Goal: Task Accomplishment & Management: Use online tool/utility

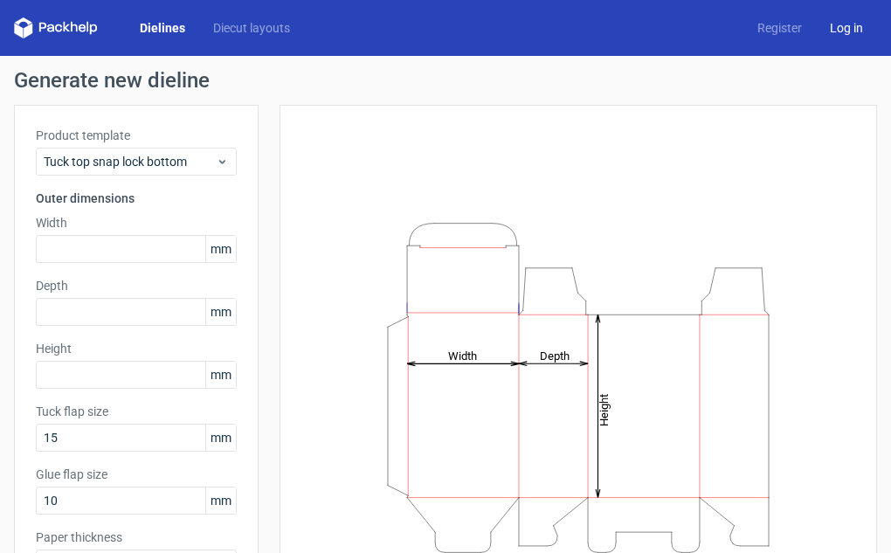
click at [850, 29] on link "Log in" at bounding box center [845, 27] width 61 height 17
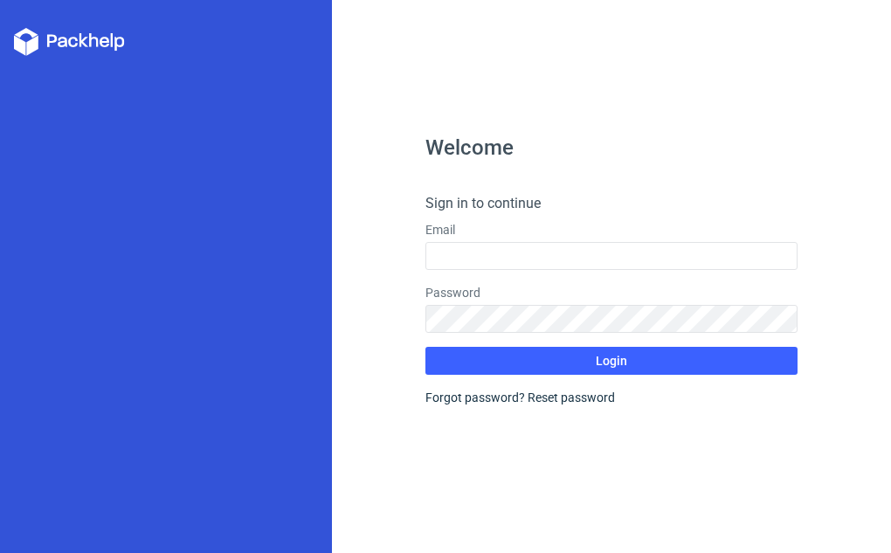
click at [488, 24] on div "Welcome Sign in to continue Email Password Login Forgot password? Reset password" at bounding box center [611, 276] width 559 height 553
click at [280, 374] on div at bounding box center [166, 276] width 332 height 553
click at [122, 294] on div at bounding box center [166, 276] width 332 height 553
click at [869, 17] on div "Welcome Sign in to continue Email Password Login Forgot password? Reset password" at bounding box center [611, 276] width 559 height 553
click at [841, 15] on div "Welcome Sign in to continue Email Password Login Forgot password? Reset password" at bounding box center [611, 276] width 559 height 553
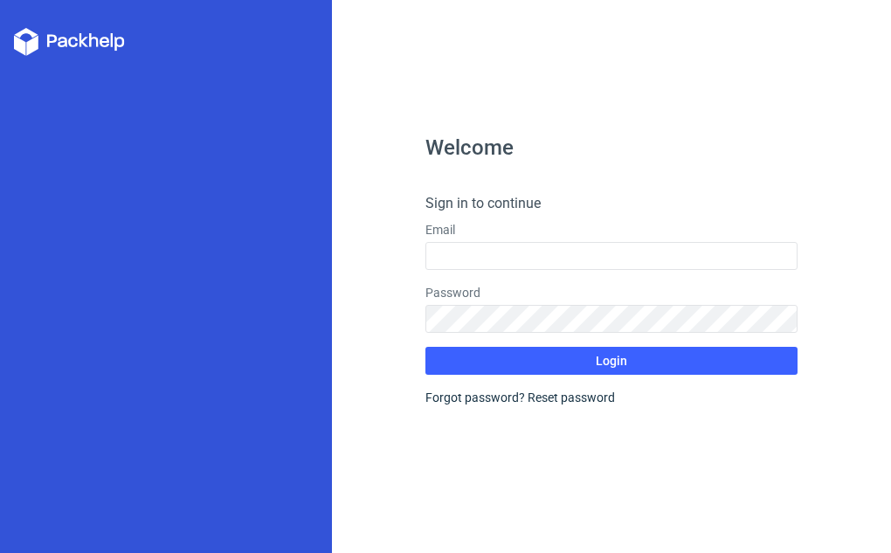
click at [646, 33] on div "Welcome Sign in to continue Email Password Login Forgot password? Reset password" at bounding box center [611, 276] width 559 height 553
click at [341, 34] on div "Welcome Sign in to continue Email Password Login Forgot password? Reset password" at bounding box center [611, 276] width 559 height 553
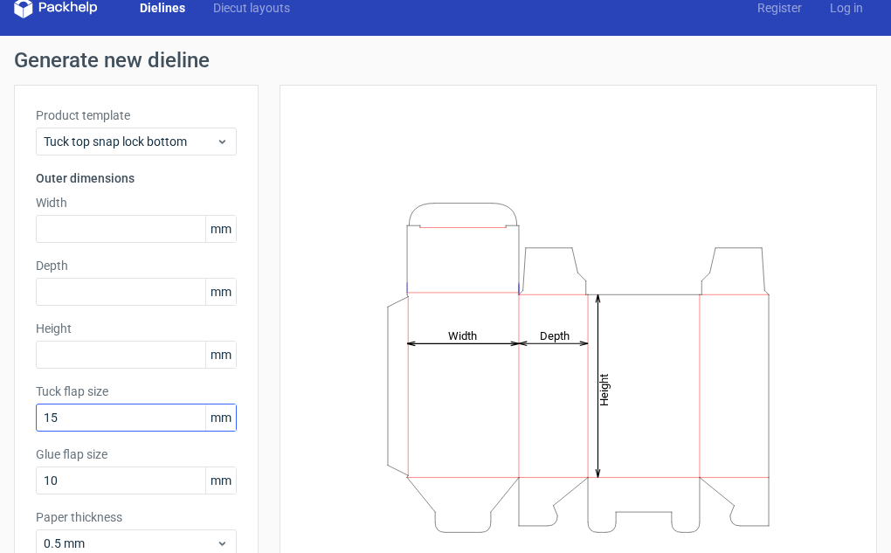
scroll to position [3, 0]
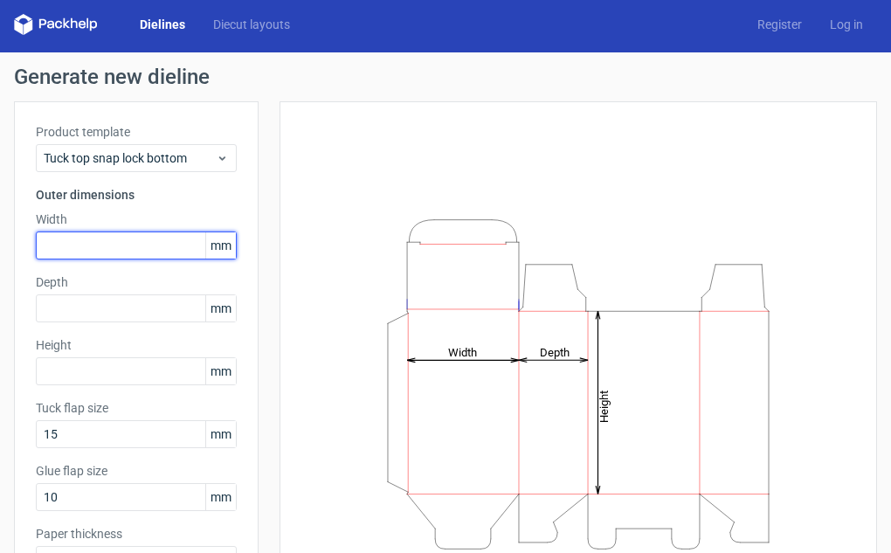
click at [98, 244] on input "text" at bounding box center [136, 245] width 201 height 28
type input "120"
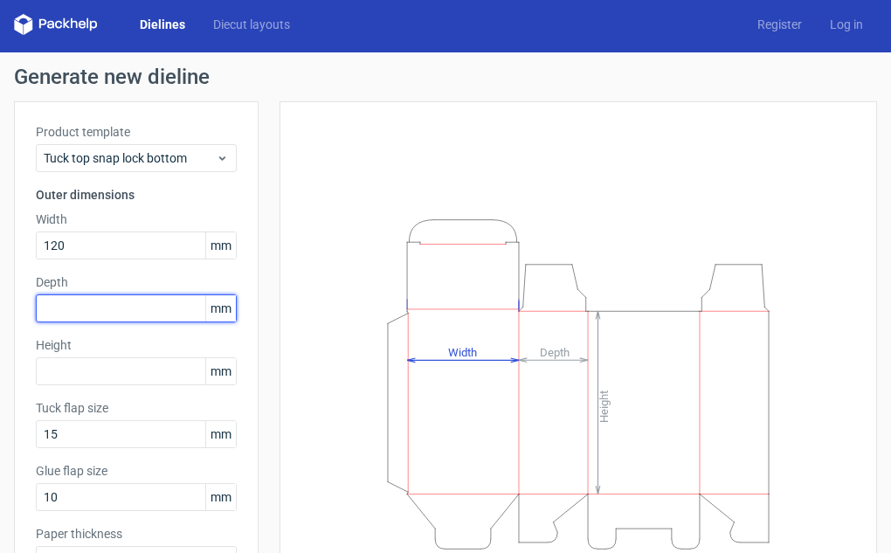
click at [141, 313] on input "text" at bounding box center [136, 308] width 201 height 28
type input "120"
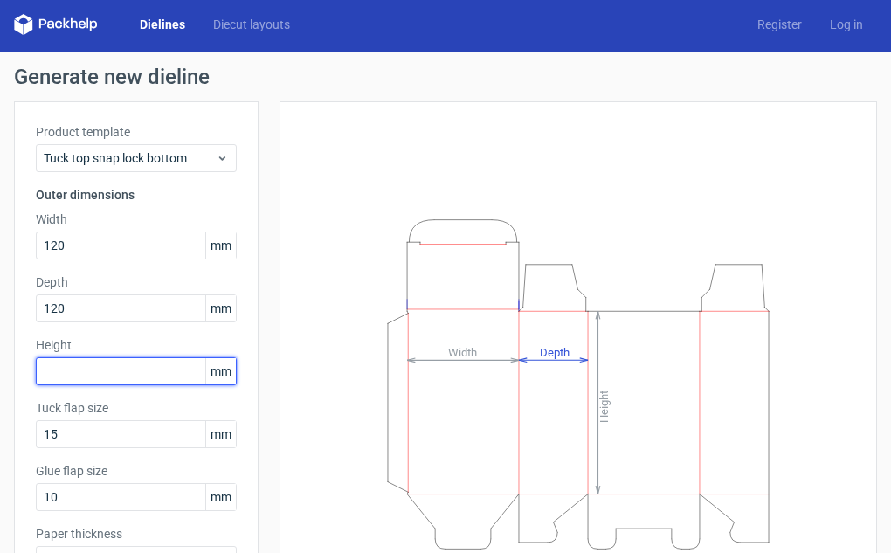
click at [60, 382] on input "text" at bounding box center [136, 371] width 201 height 28
type input "200"
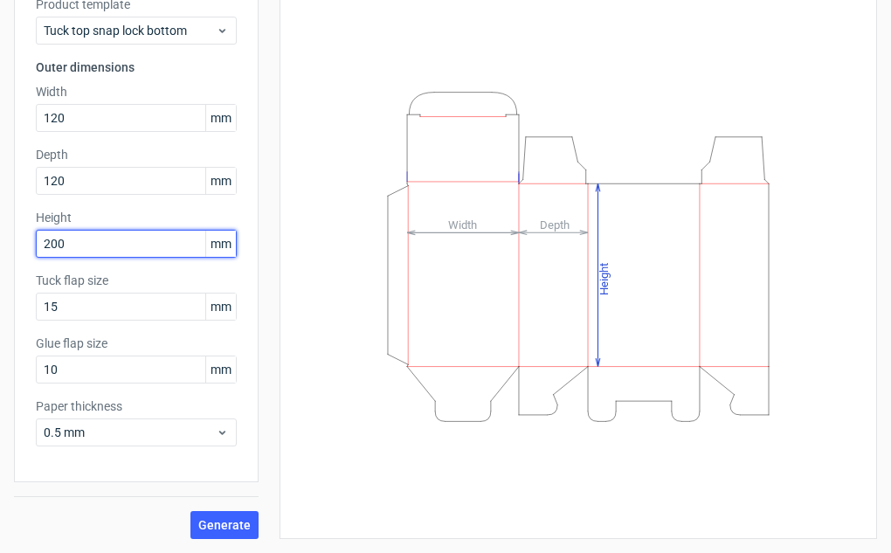
scroll to position [131, 0]
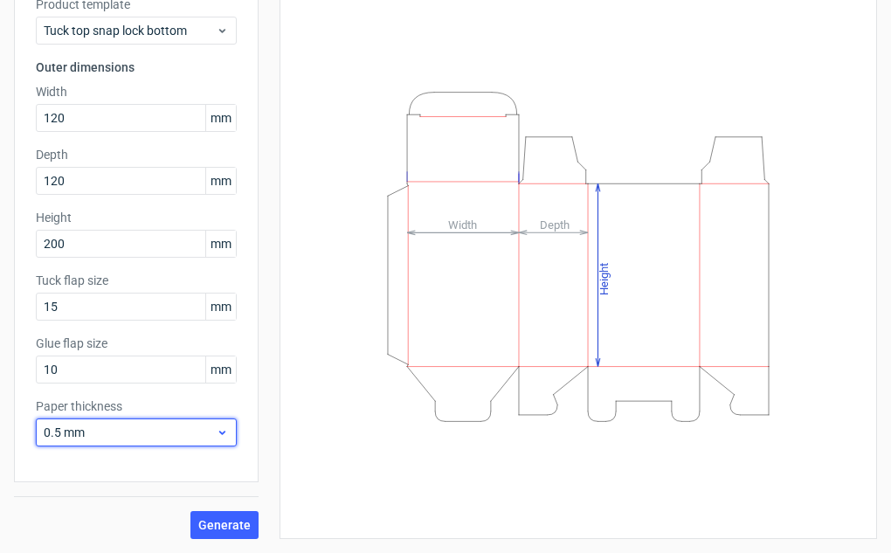
click at [113, 439] on span "0.5 mm" at bounding box center [130, 431] width 172 height 17
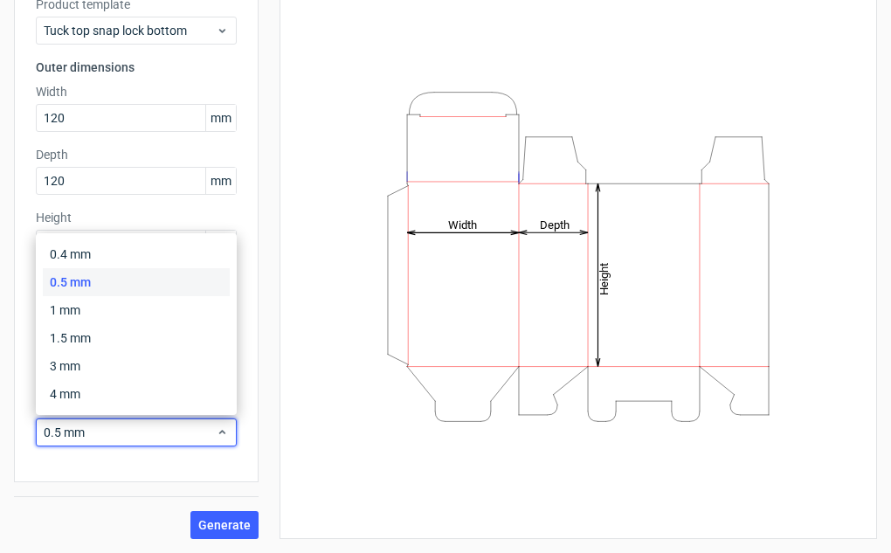
click at [86, 479] on div "Product template Tuck top snap lock bottom Outer dimensions Width 120 mm Depth …" at bounding box center [136, 228] width 244 height 508
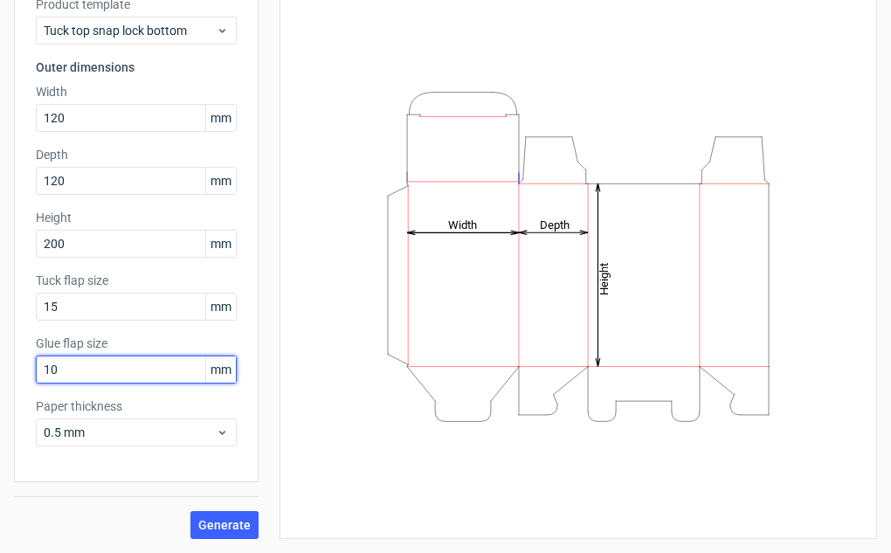
click at [59, 369] on input "10" at bounding box center [136, 369] width 201 height 28
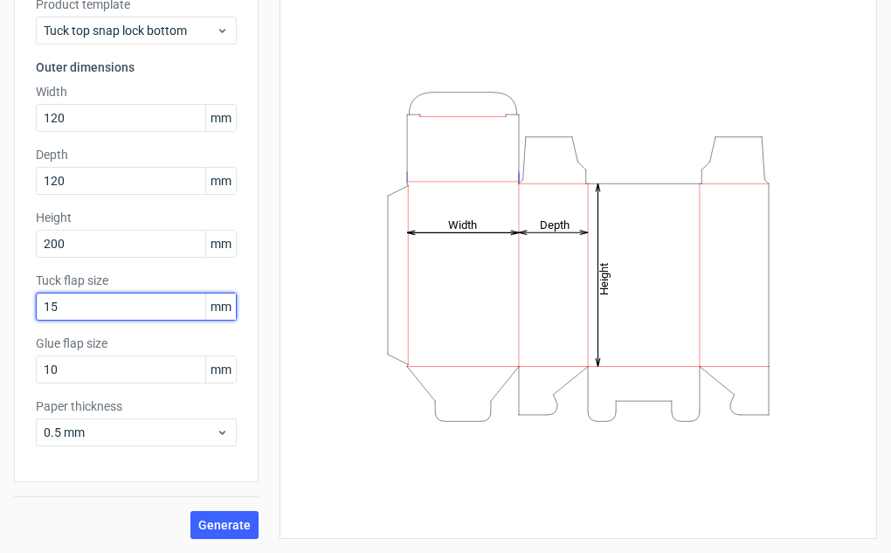
click at [64, 306] on input "15" at bounding box center [136, 306] width 201 height 28
type input "1"
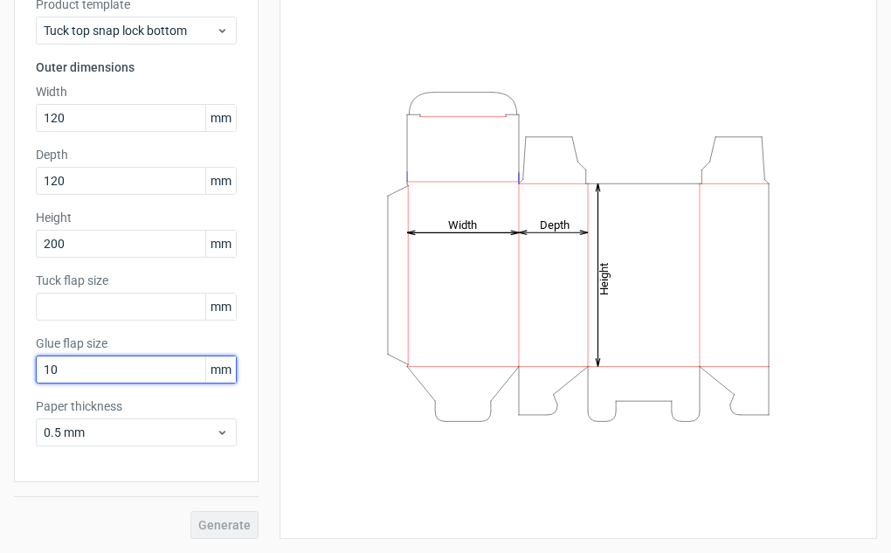
click at [63, 364] on input "10" at bounding box center [136, 369] width 201 height 28
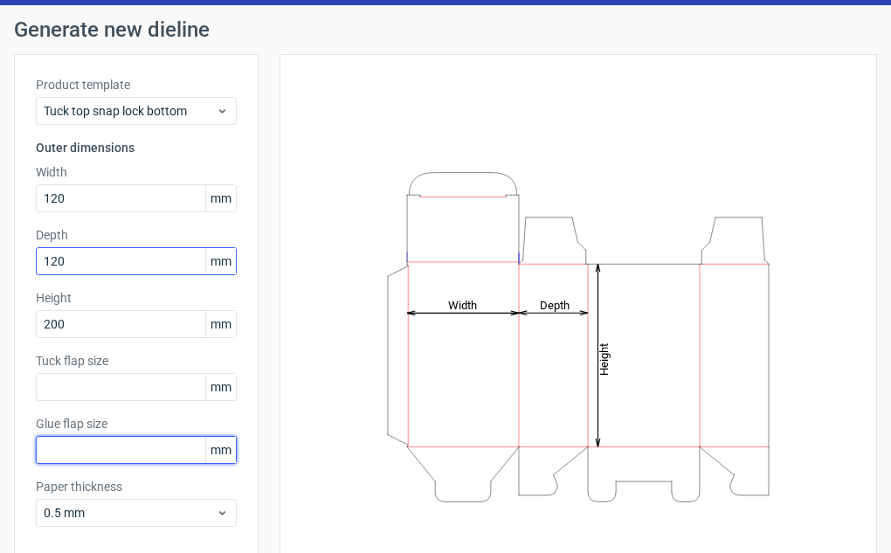
scroll to position [66, 0]
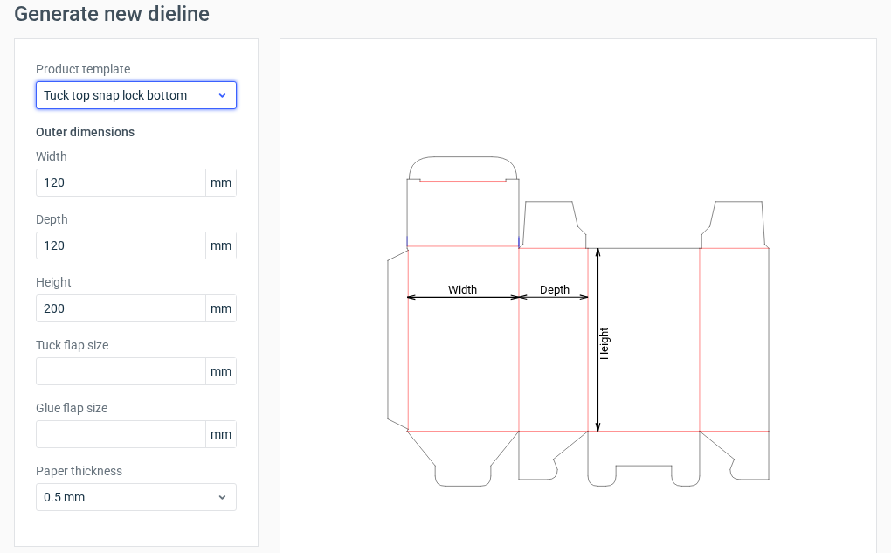
click at [175, 104] on div "Tuck top snap lock bottom" at bounding box center [136, 95] width 201 height 28
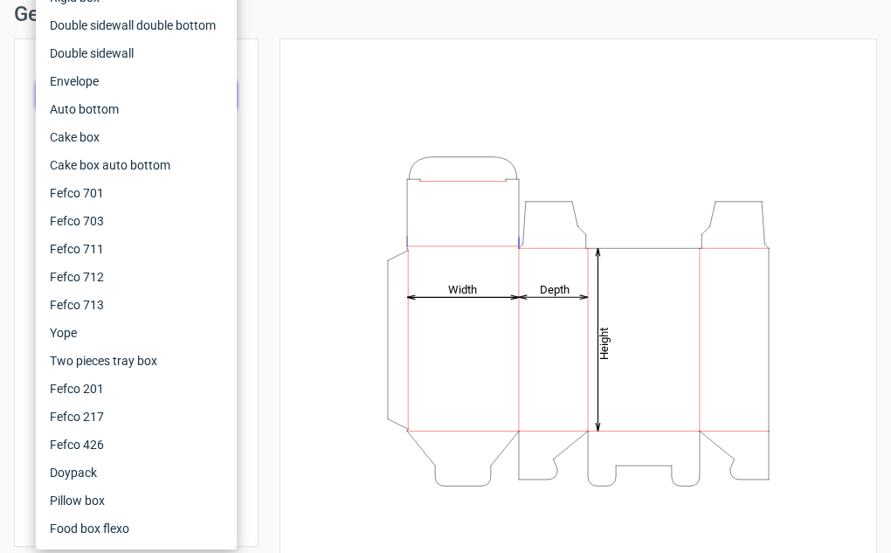
click at [316, 48] on div "Height Depth Width" at bounding box center [577, 320] width 597 height 565
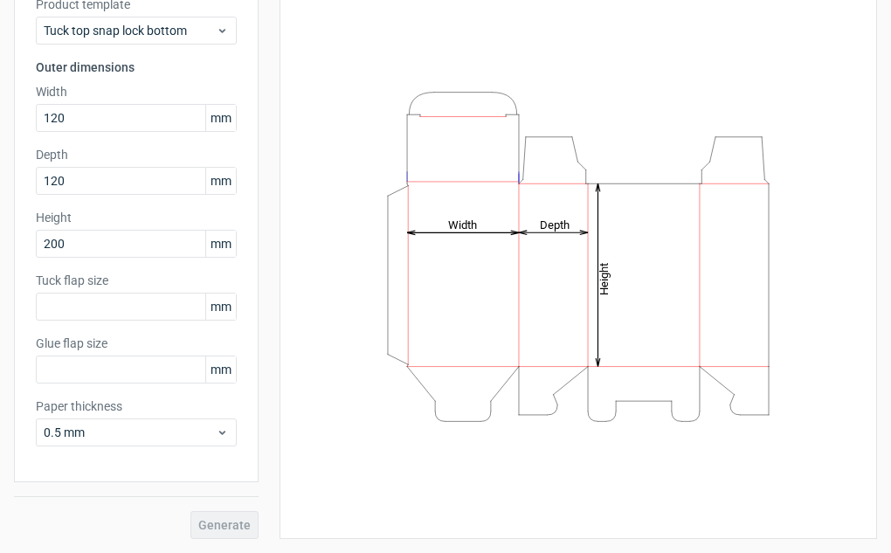
scroll to position [131, 0]
click at [221, 534] on div "Generate" at bounding box center [136, 510] width 244 height 57
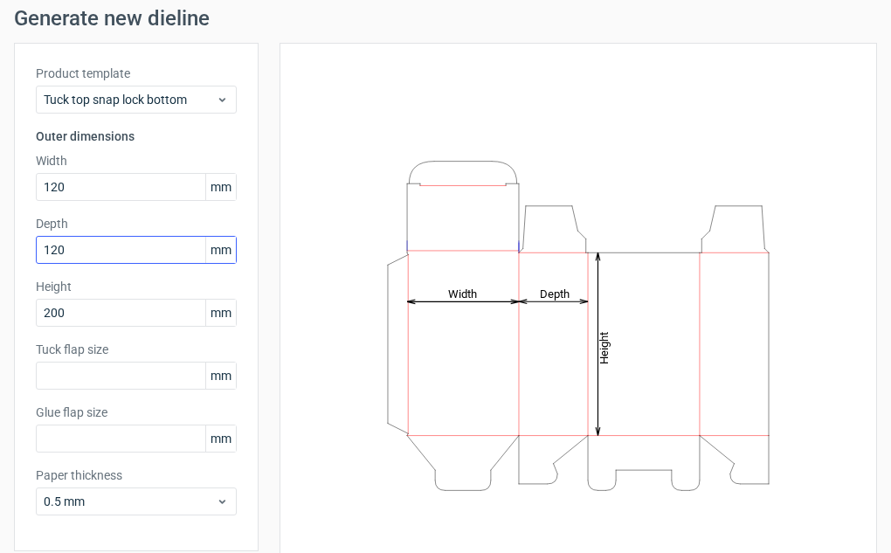
scroll to position [111, 0]
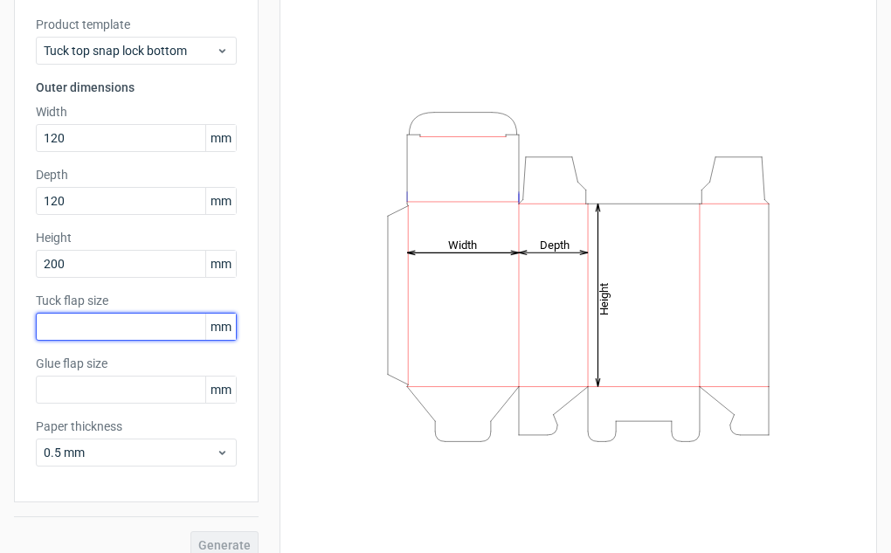
click at [90, 328] on input "text" at bounding box center [136, 327] width 201 height 28
type input "10"
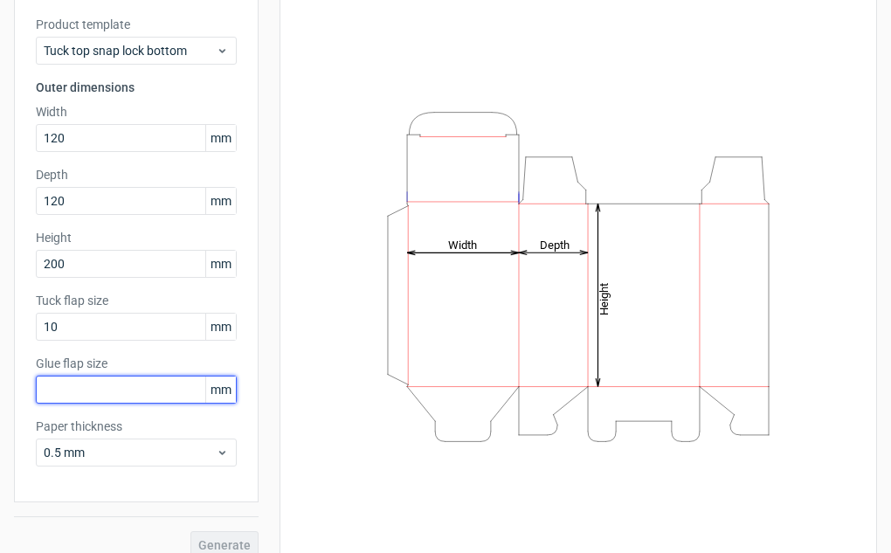
click at [82, 393] on input "text" at bounding box center [136, 389] width 201 height 28
type input "5"
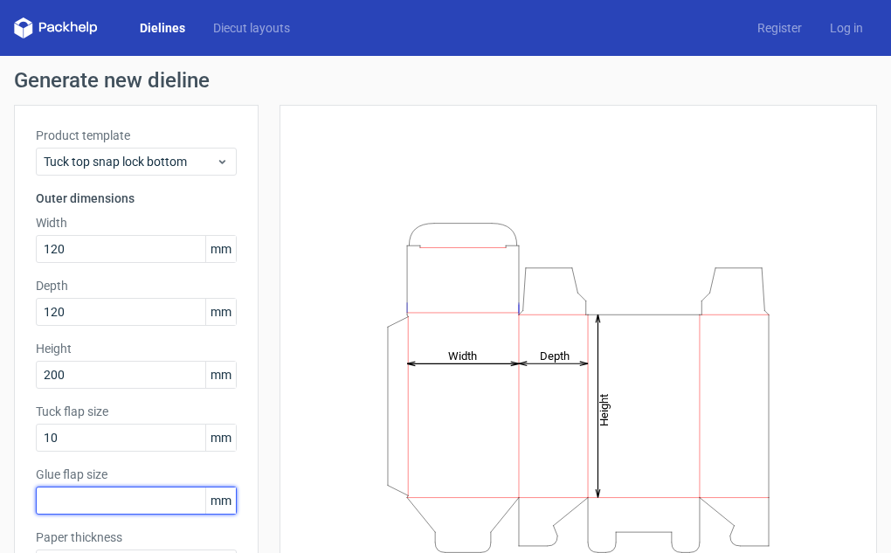
scroll to position [0, 0]
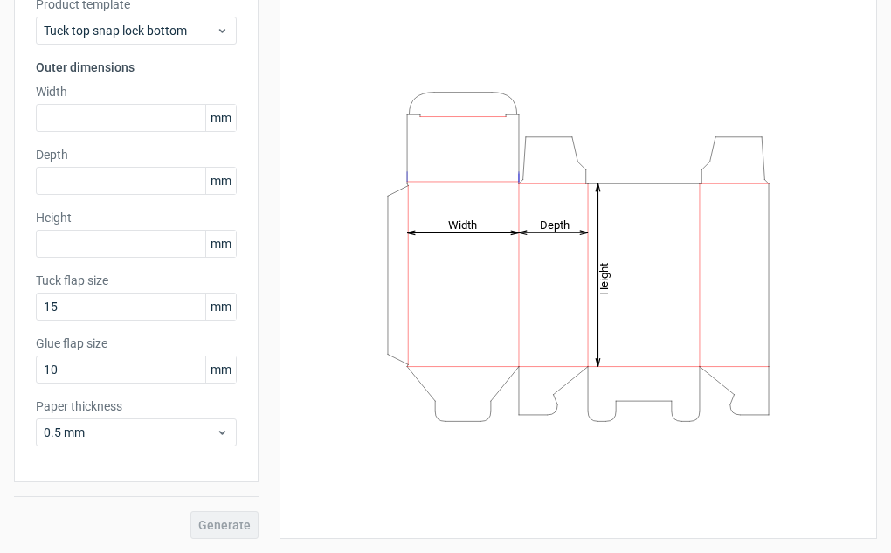
scroll to position [131, 0]
click at [141, 115] on input "text" at bounding box center [136, 118] width 201 height 28
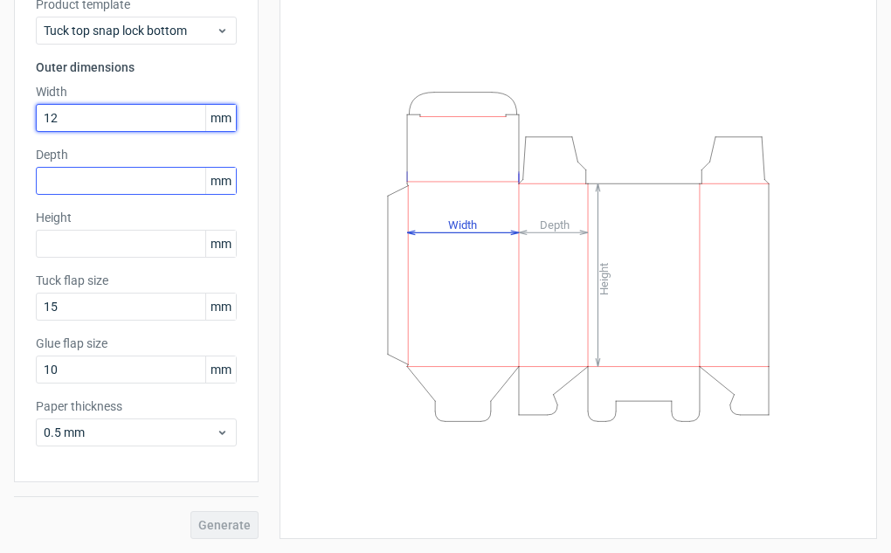
type input "120"
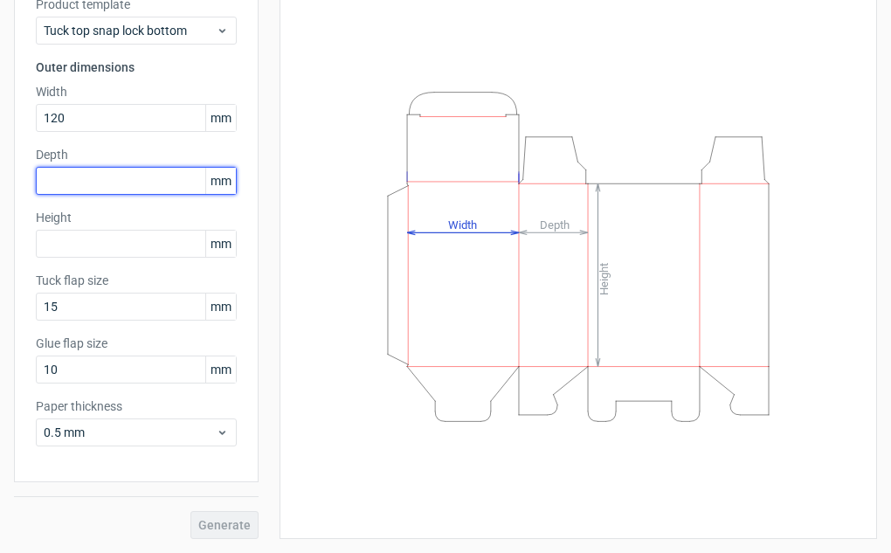
click at [101, 185] on input "text" at bounding box center [136, 181] width 201 height 28
type input "120"
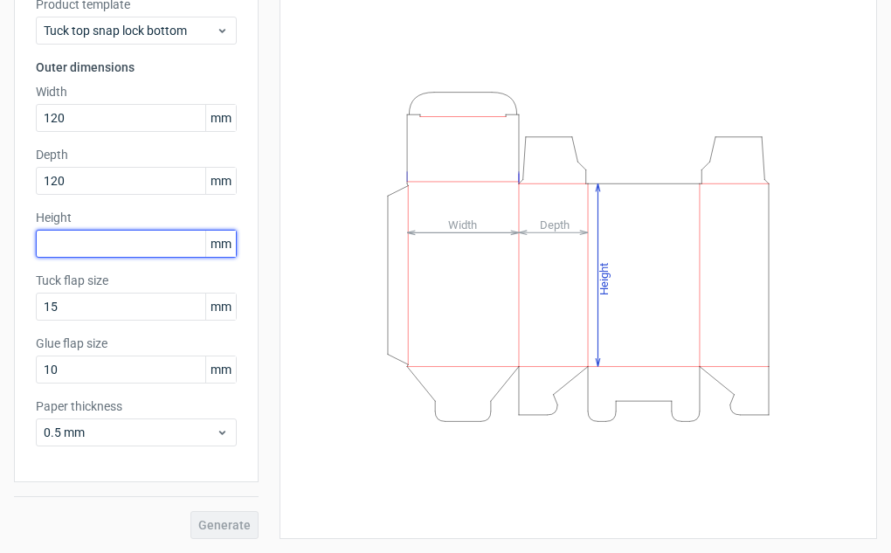
click at [44, 245] on input "text" at bounding box center [136, 244] width 201 height 28
type input "200"
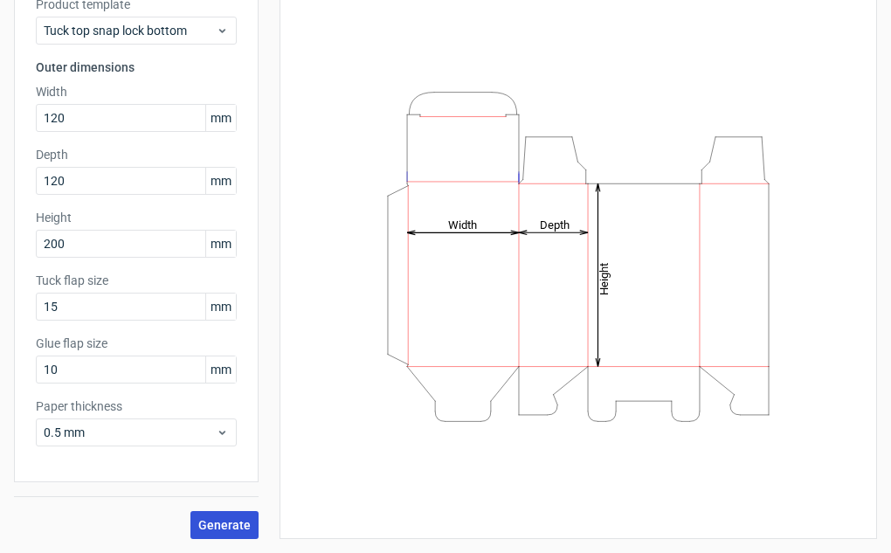
click at [246, 528] on span "Generate" at bounding box center [224, 525] width 52 height 12
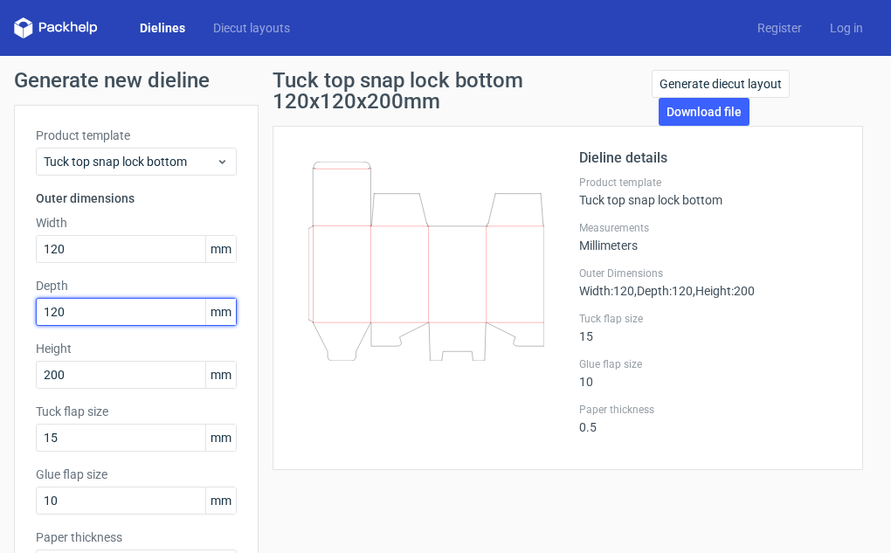
click at [109, 312] on input "120" at bounding box center [136, 312] width 201 height 28
type input "100"
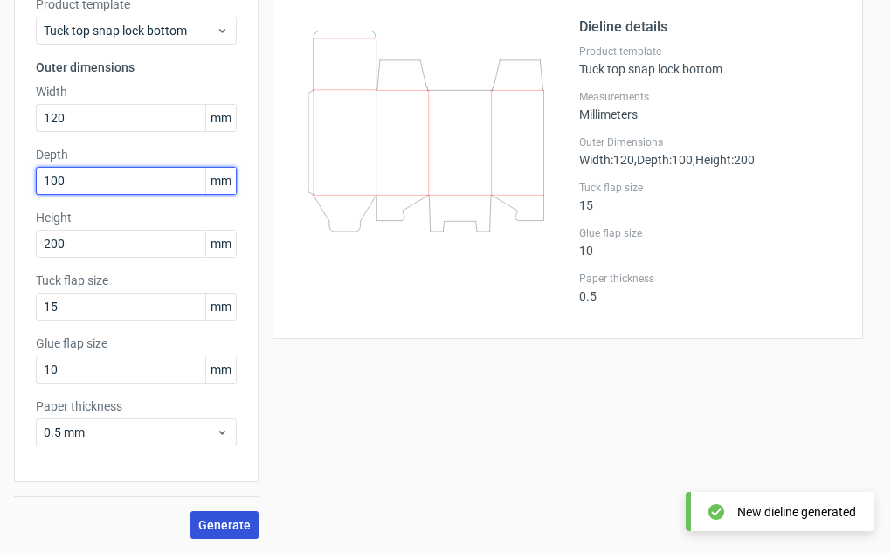
scroll to position [131, 0]
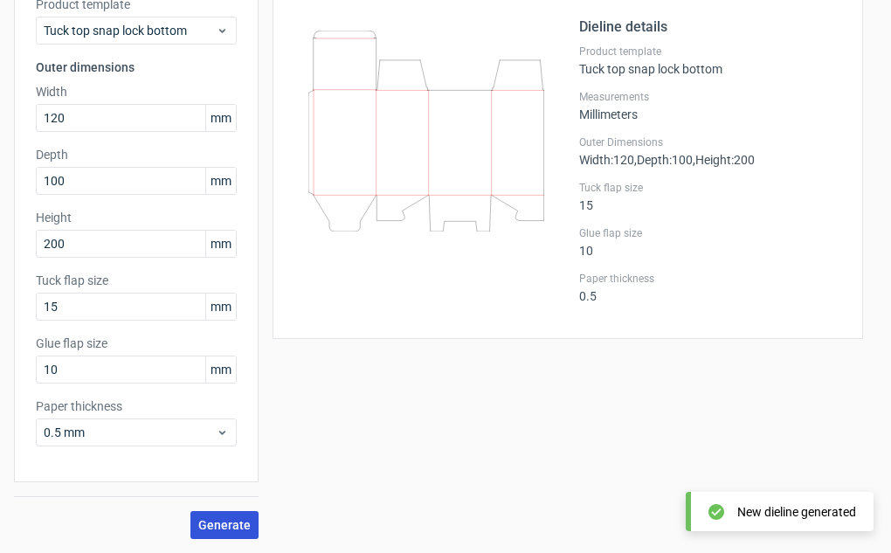
click at [222, 526] on span "Generate" at bounding box center [224, 525] width 52 height 12
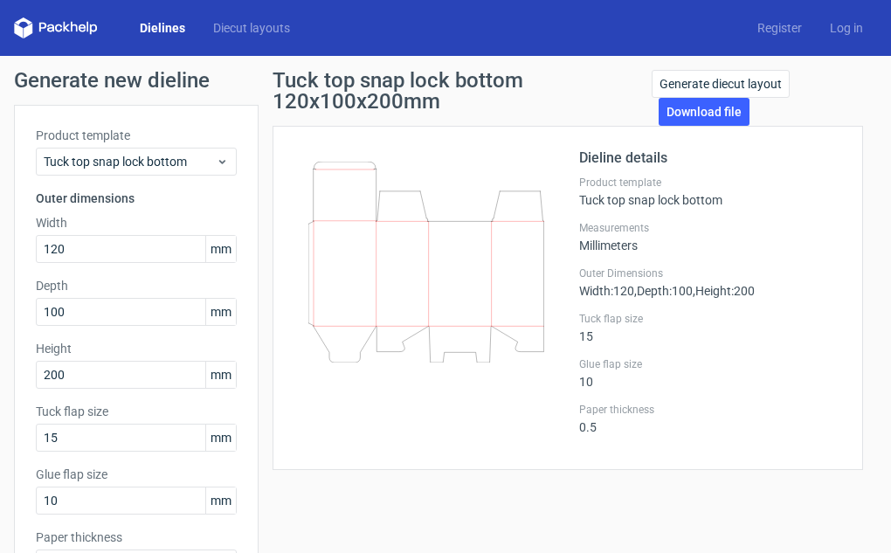
scroll to position [0, 0]
click at [163, 24] on link "Dielines" at bounding box center [162, 27] width 73 height 17
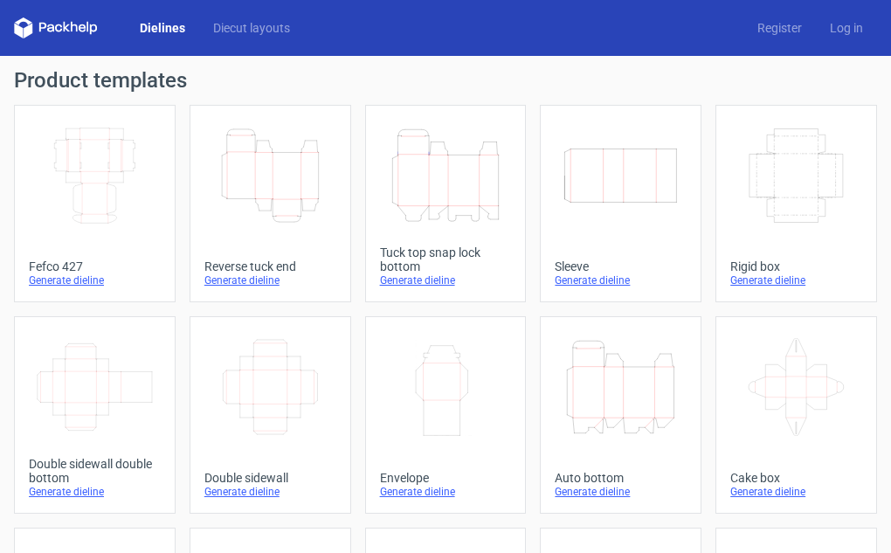
click at [451, 211] on icon "Height Depth Width" at bounding box center [446, 176] width 118 height 98
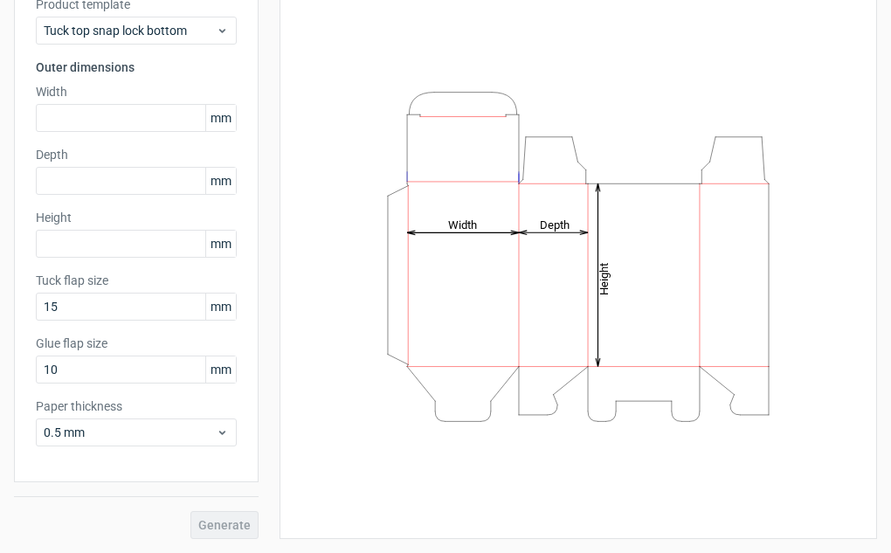
scroll to position [131, 0]
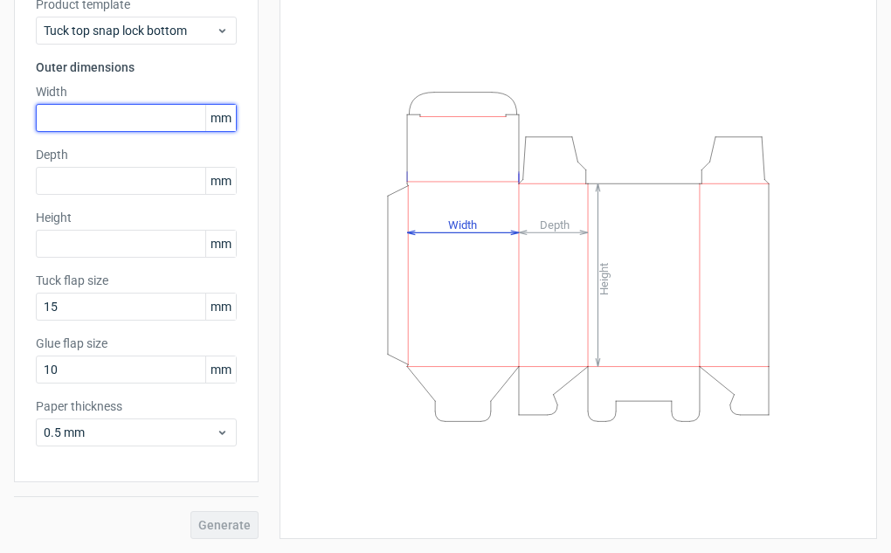
click at [152, 120] on input "text" at bounding box center [136, 118] width 201 height 28
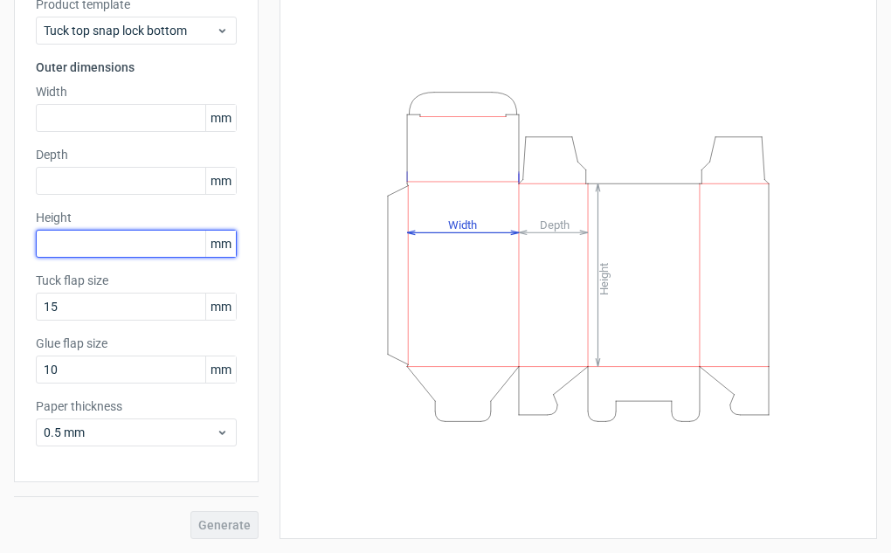
click at [106, 254] on input "text" at bounding box center [136, 244] width 201 height 28
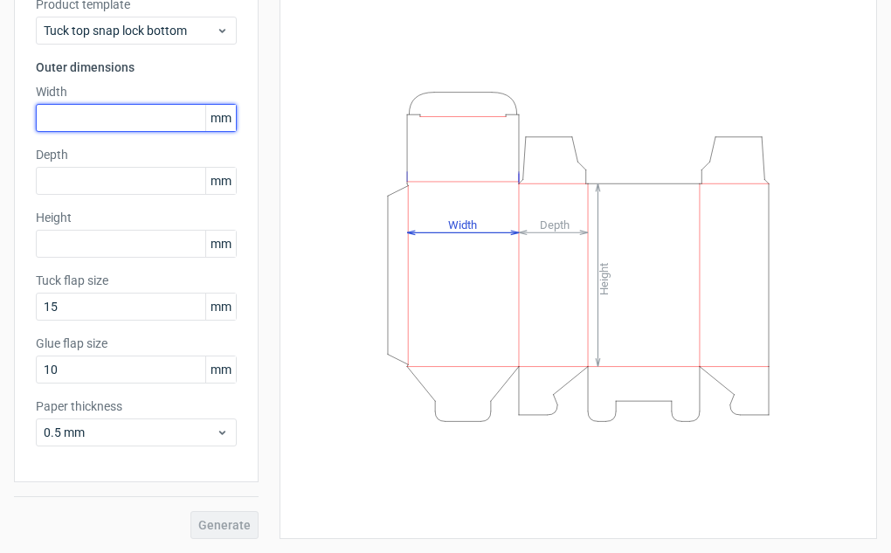
click at [83, 125] on input "text" at bounding box center [136, 118] width 201 height 28
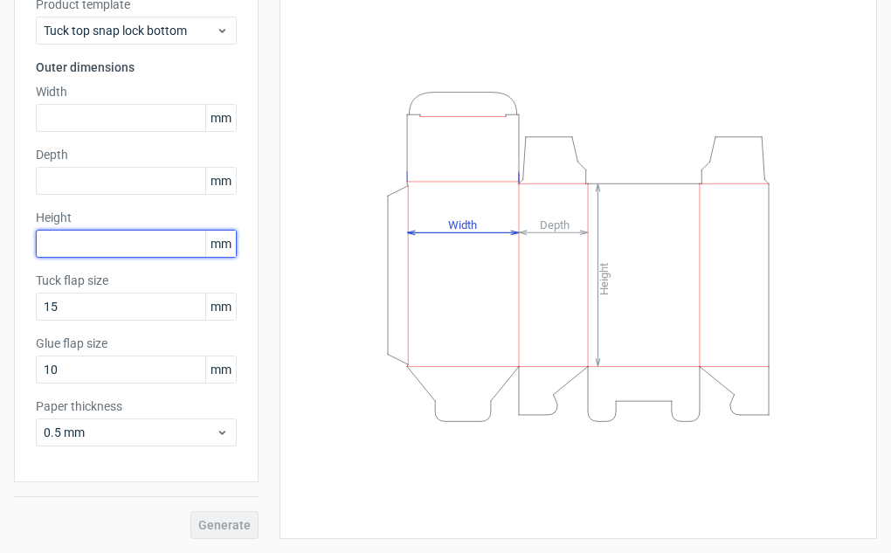
click at [114, 246] on input "text" at bounding box center [136, 244] width 201 height 28
type input "15"
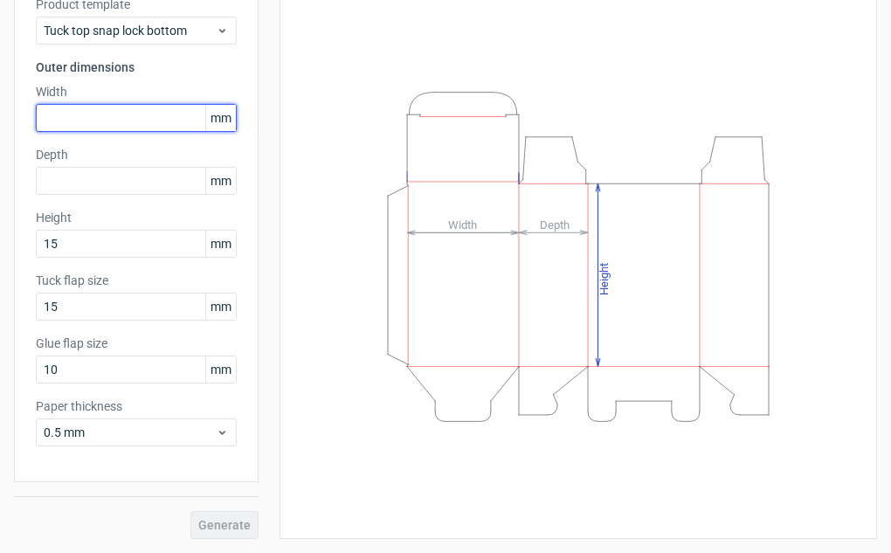
click at [151, 118] on input "text" at bounding box center [136, 118] width 201 height 28
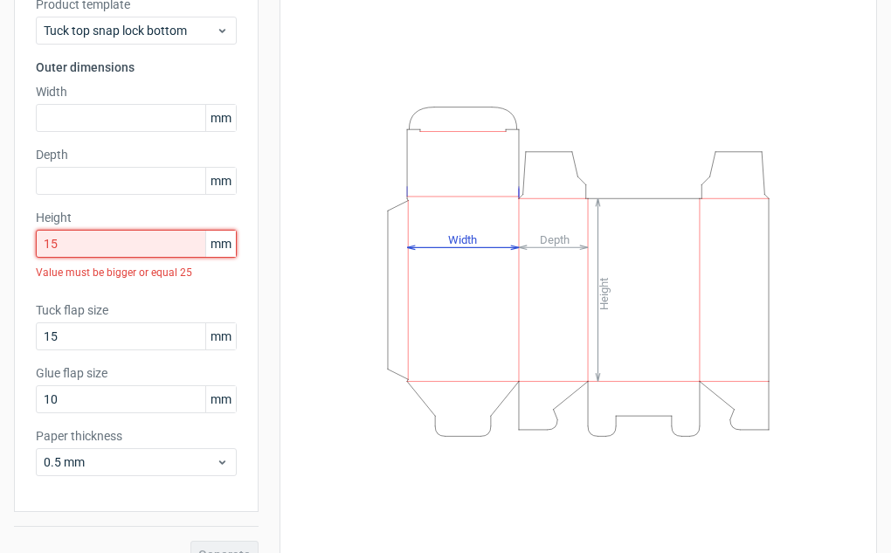
click at [107, 247] on input "15" at bounding box center [136, 244] width 201 height 28
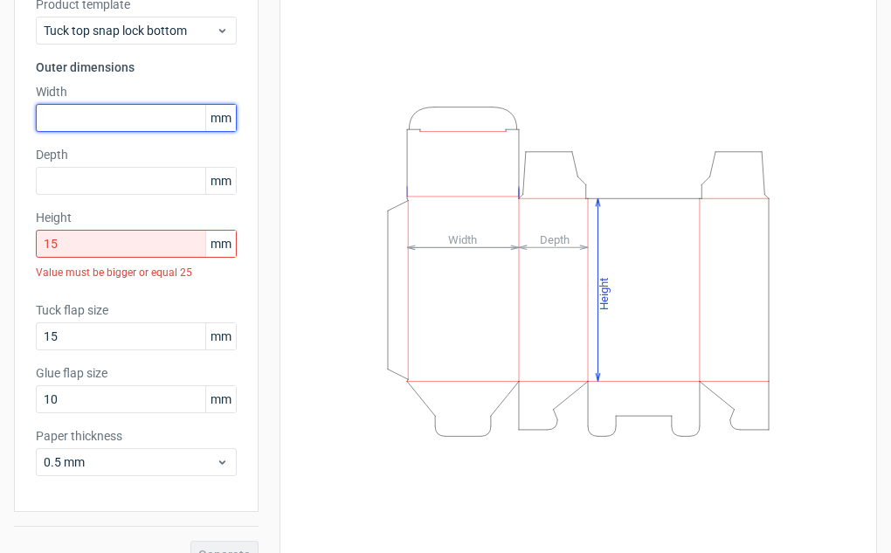
click at [115, 120] on input "text" at bounding box center [136, 118] width 201 height 28
type input "125"
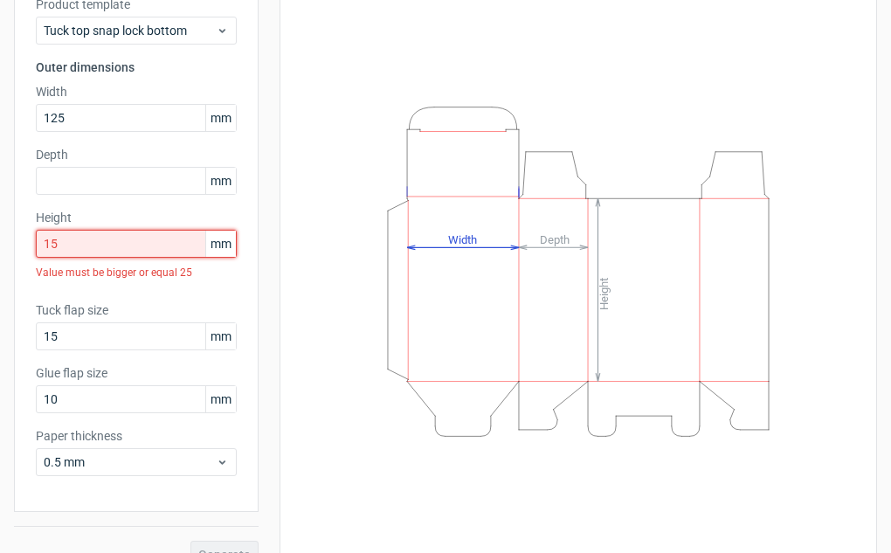
click at [146, 246] on input "15" at bounding box center [136, 244] width 201 height 28
type input "150"
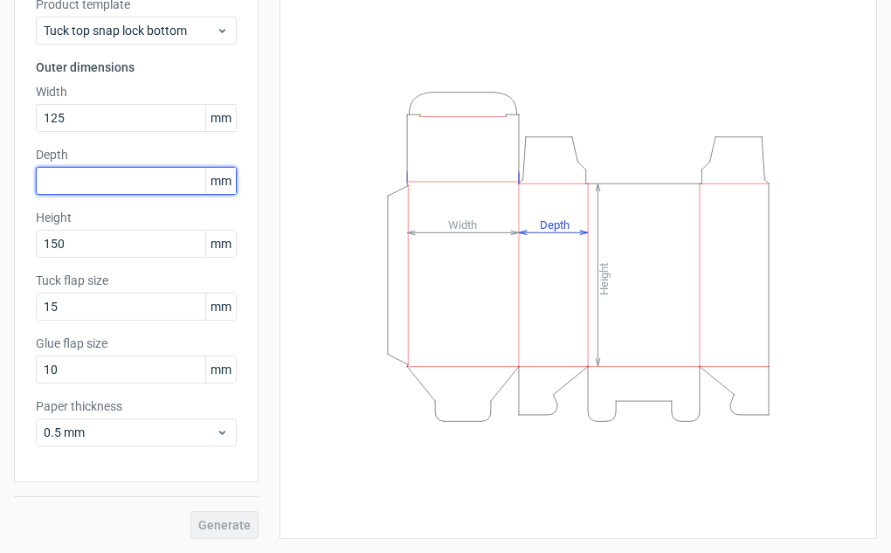
click at [69, 175] on input "text" at bounding box center [136, 181] width 201 height 28
type input "40"
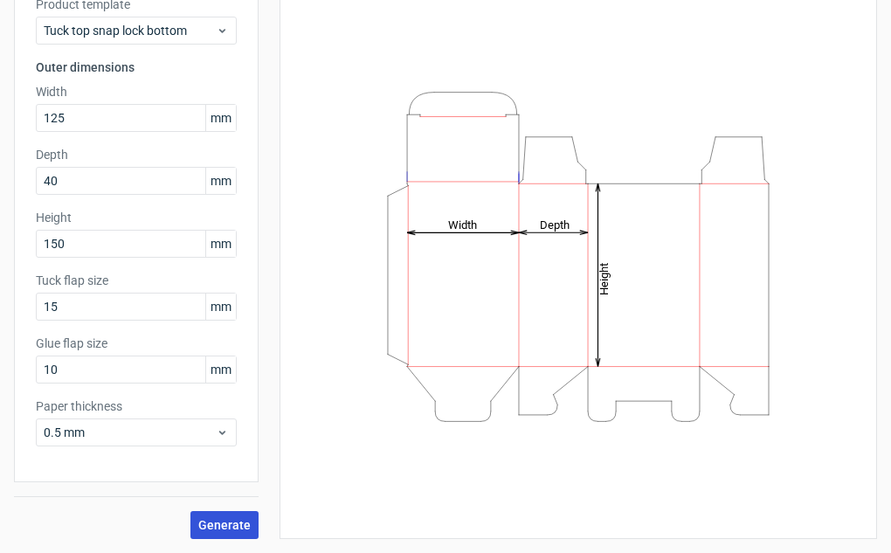
click at [216, 533] on button "Generate" at bounding box center [224, 525] width 68 height 28
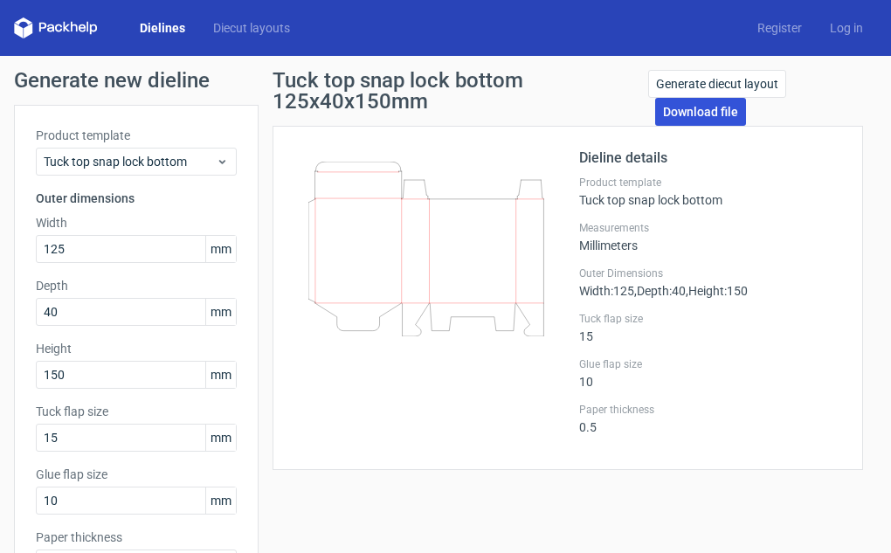
click at [704, 116] on link "Download file" at bounding box center [700, 112] width 91 height 28
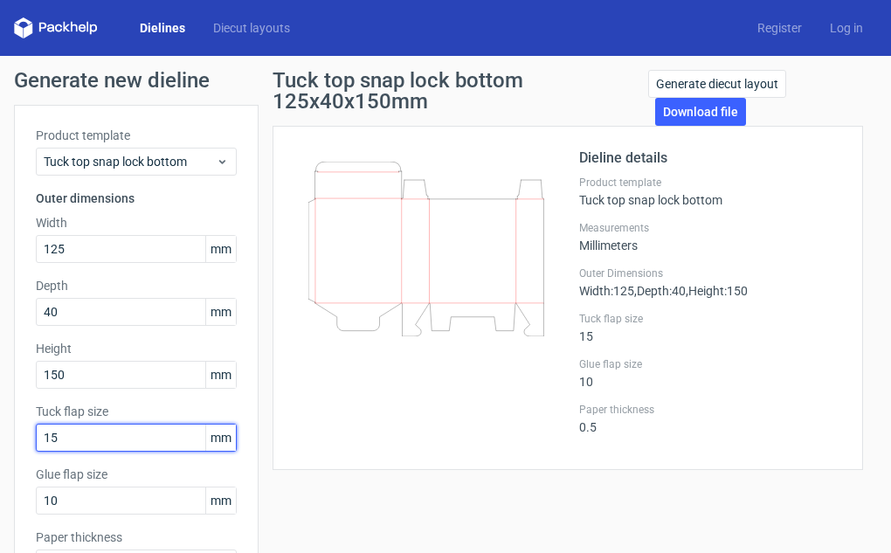
click at [169, 426] on input "15" at bounding box center [136, 437] width 201 height 28
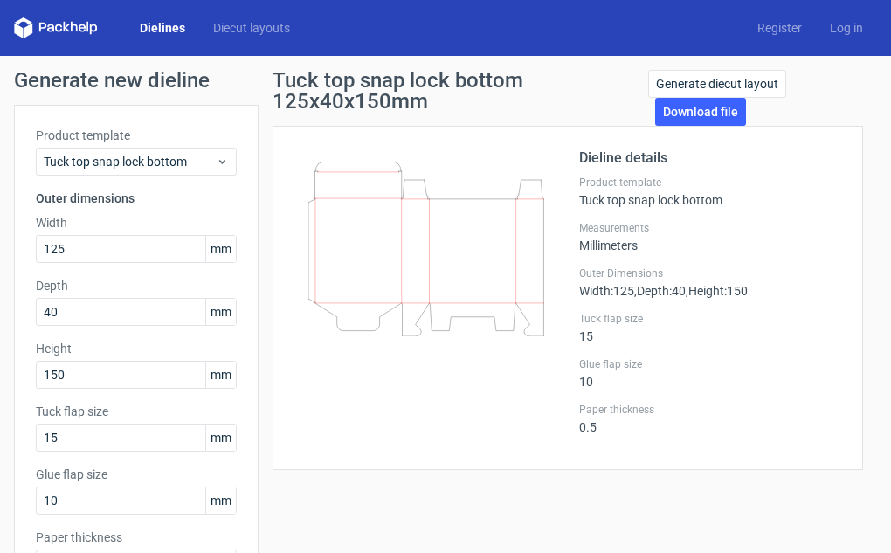
click at [358, 513] on div "Tuck top snap lock bottom 125x40x150mm Generate diecut layout Download file Die…" at bounding box center [567, 370] width 618 height 600
click at [160, 24] on link "Dielines" at bounding box center [162, 27] width 73 height 17
